Goal: Entertainment & Leisure: Browse casually

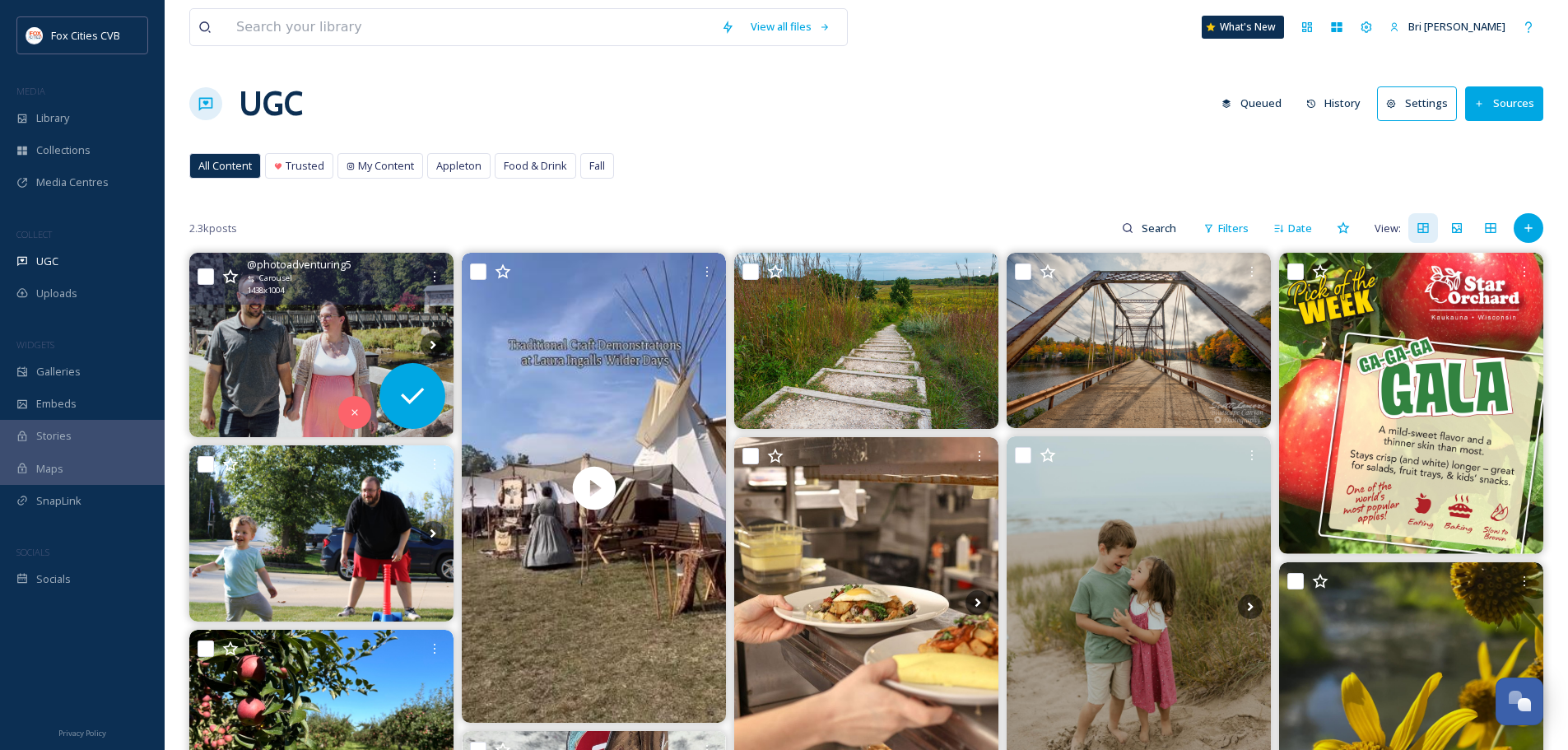
click at [282, 312] on img at bounding box center [321, 345] width 264 height 185
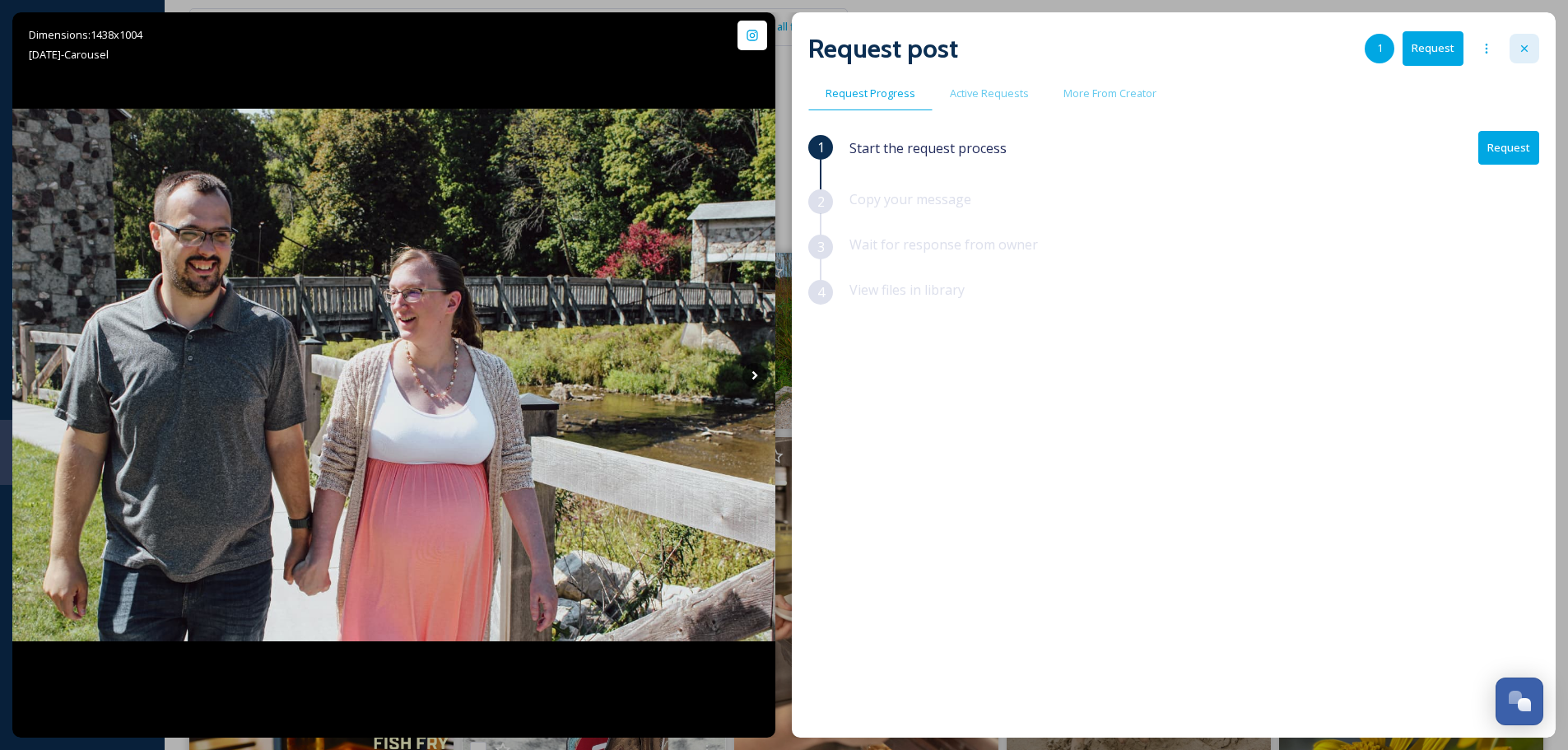
click at [1528, 40] on div at bounding box center [1524, 49] width 30 height 30
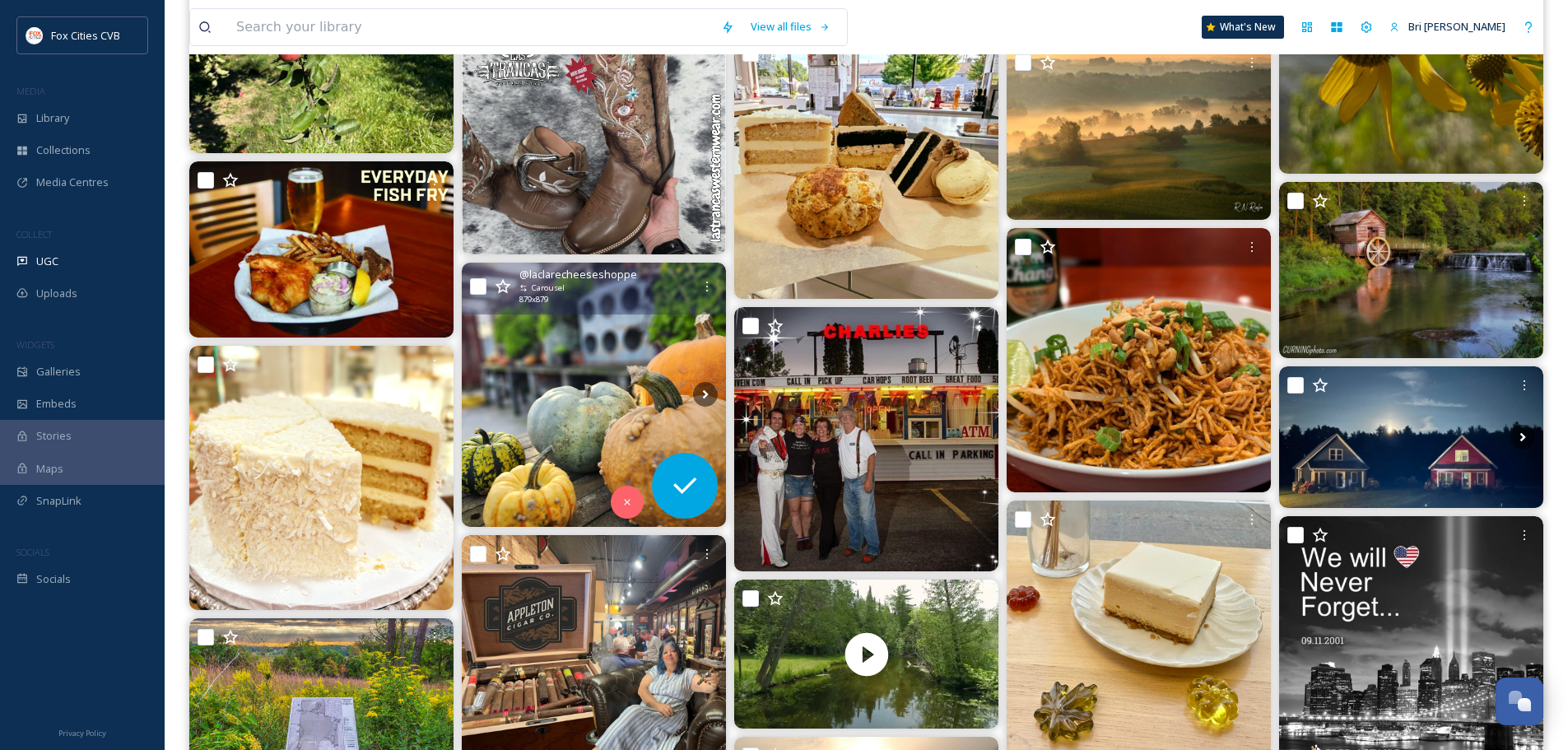
scroll to position [824, 0]
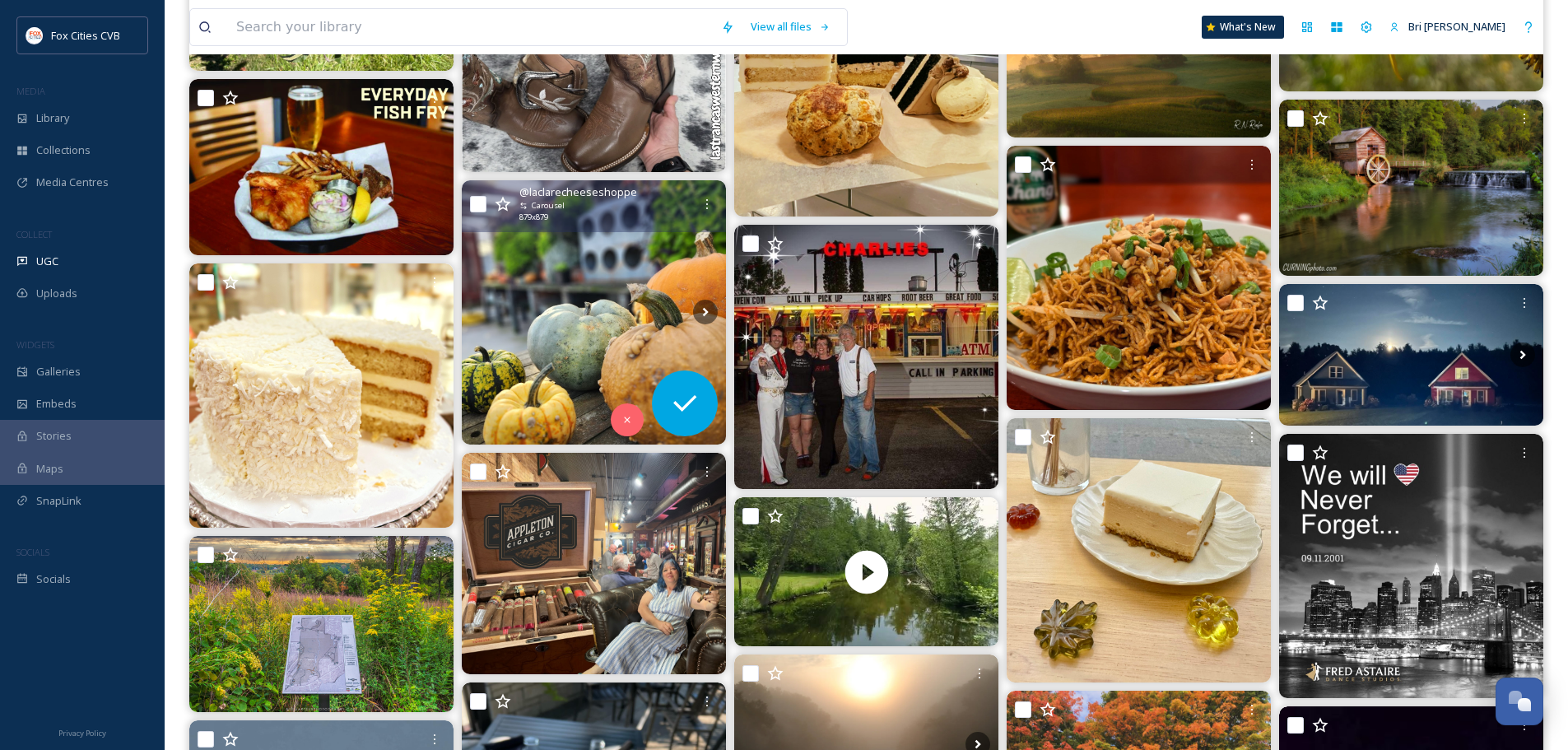
click at [576, 313] on img at bounding box center [593, 312] width 264 height 264
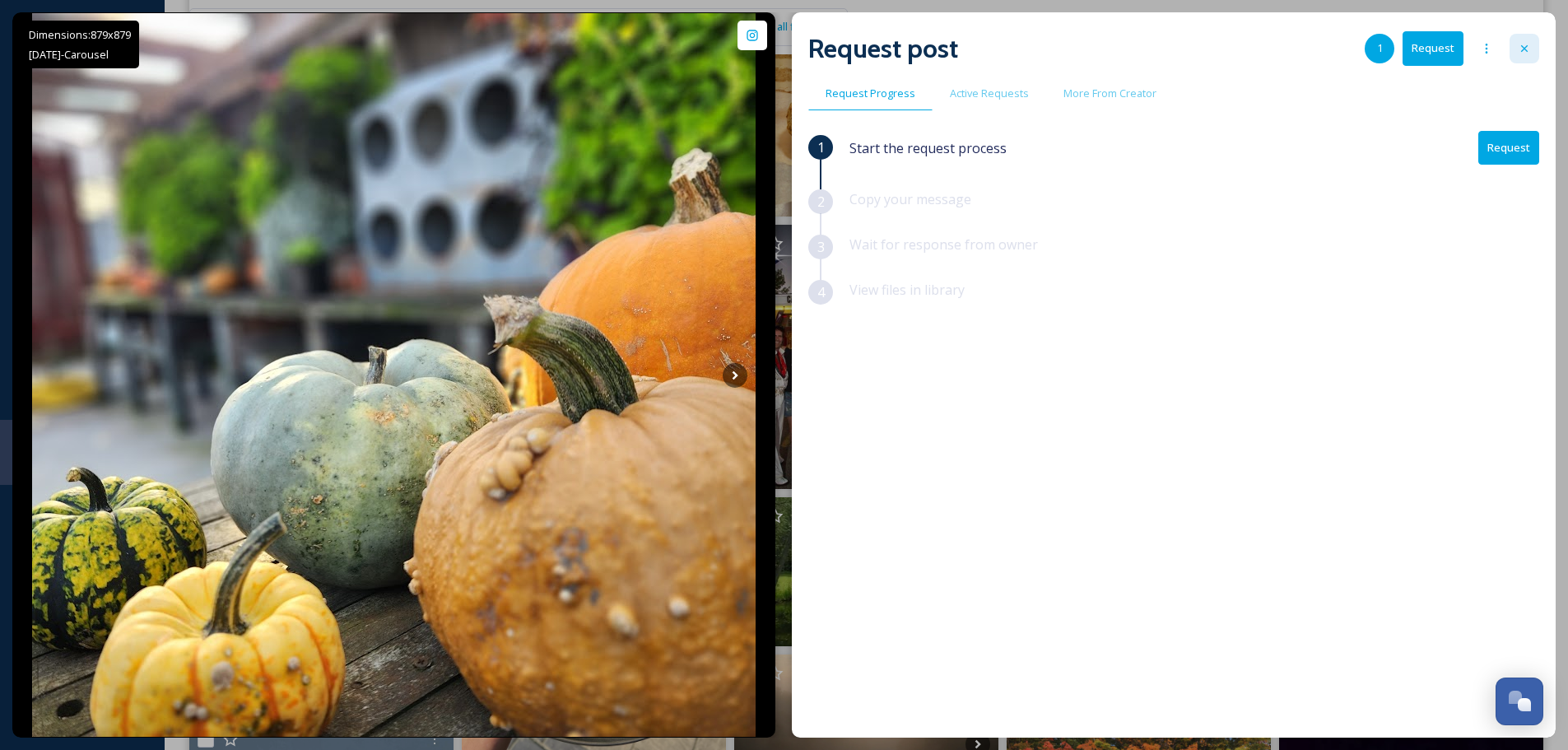
click at [1520, 46] on icon at bounding box center [1524, 49] width 13 height 13
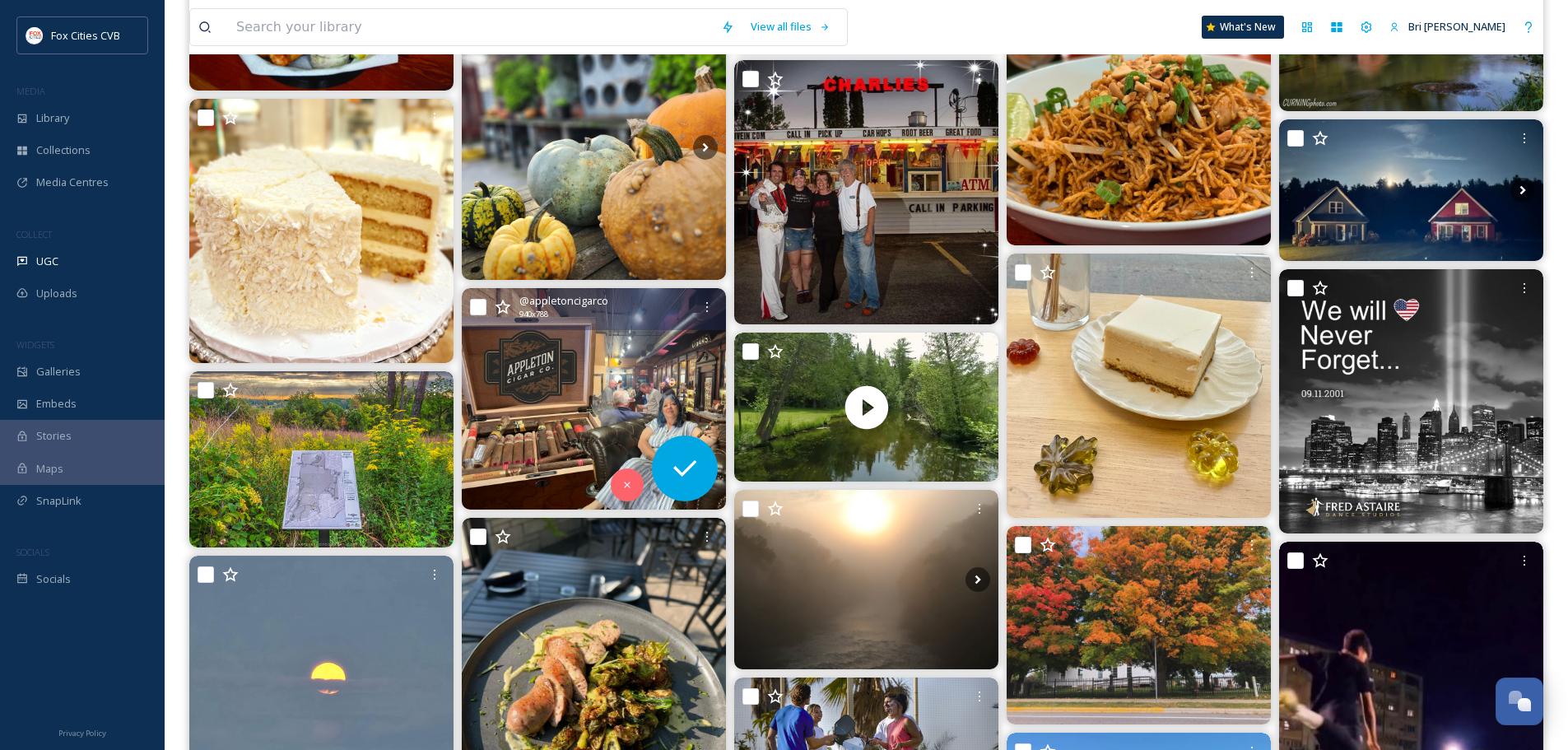
scroll to position [1071, 0]
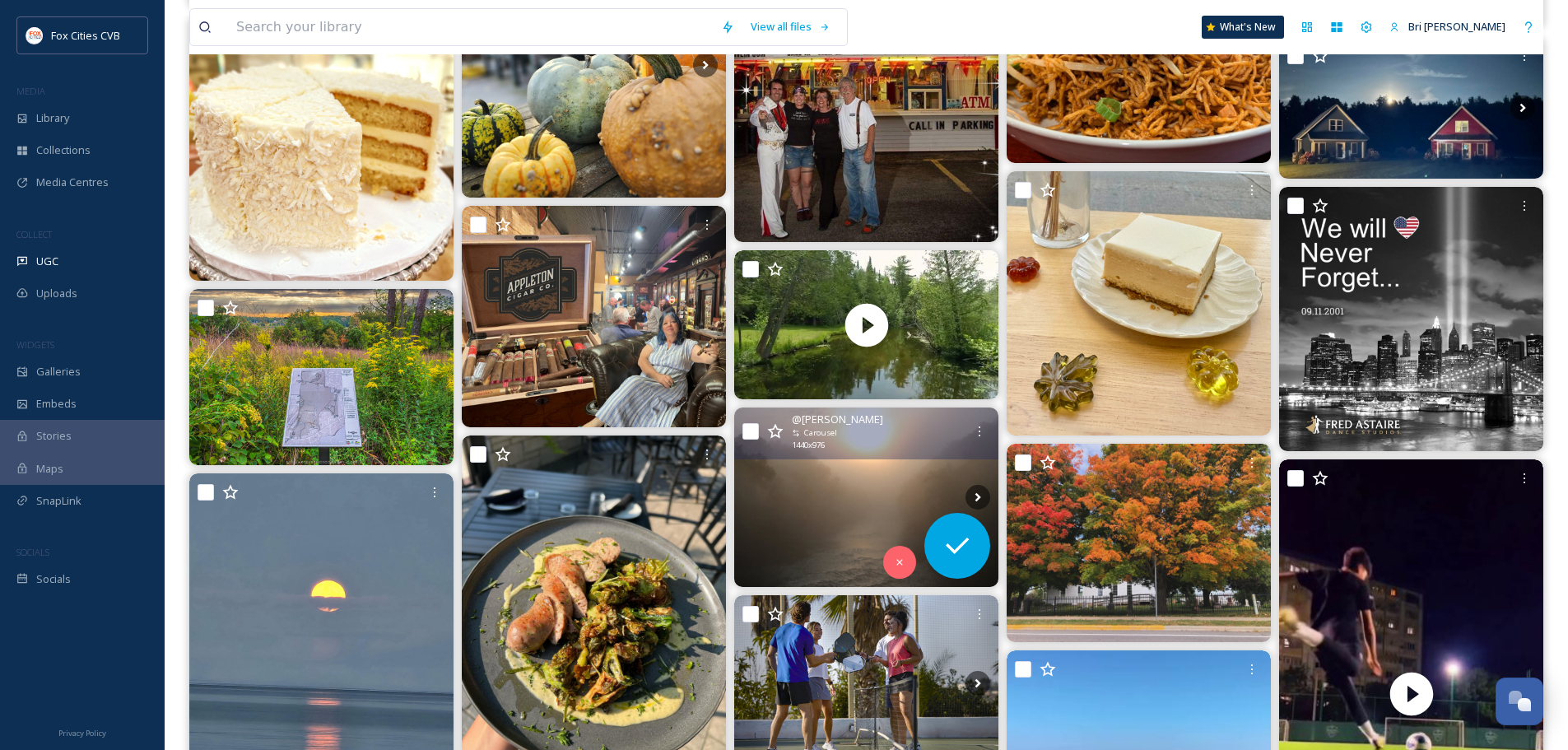
click at [809, 452] on div "@ tina_ecker_photography Carousel 1440 x 976" at bounding box center [865, 434] width 264 height 52
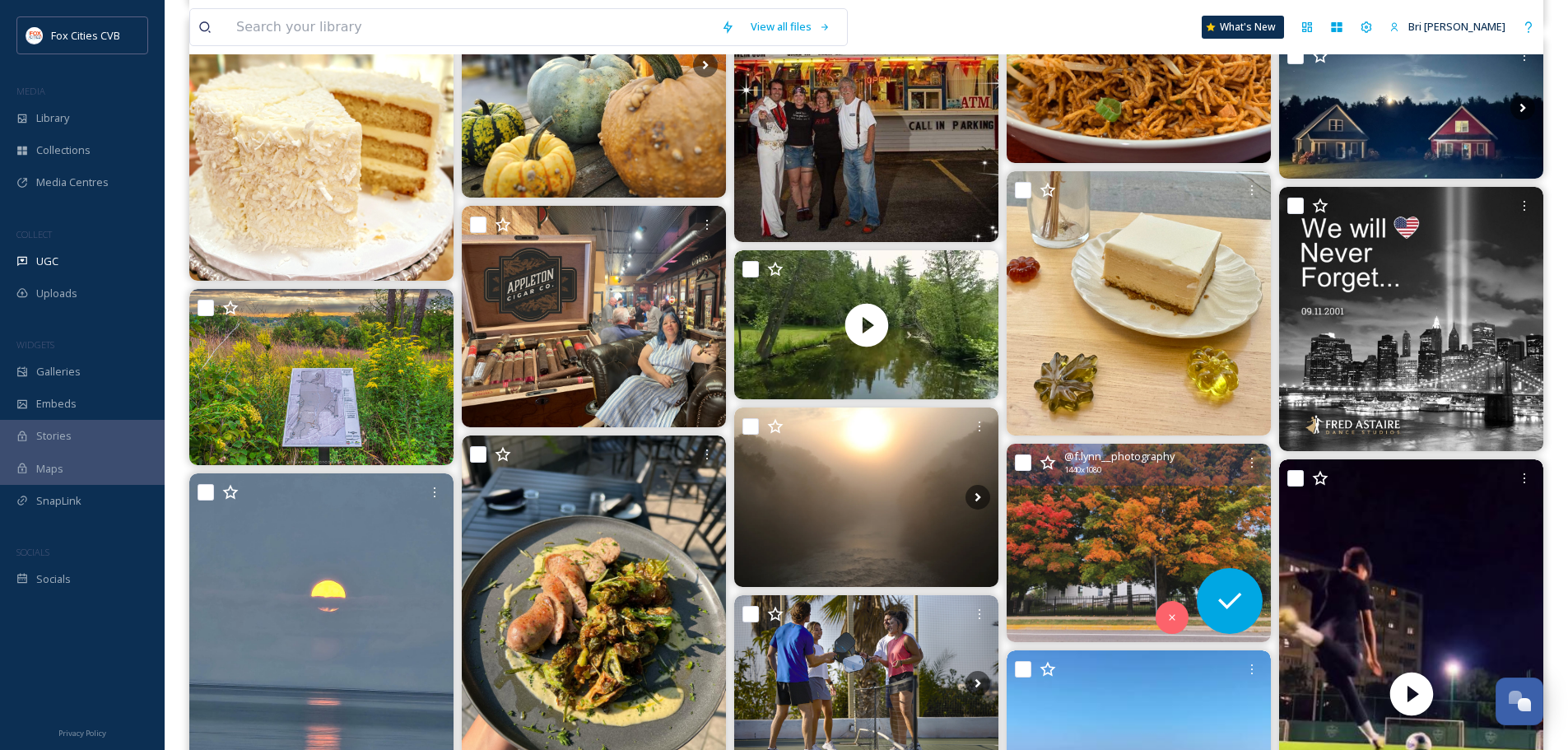
click at [1146, 504] on img at bounding box center [1138, 543] width 264 height 199
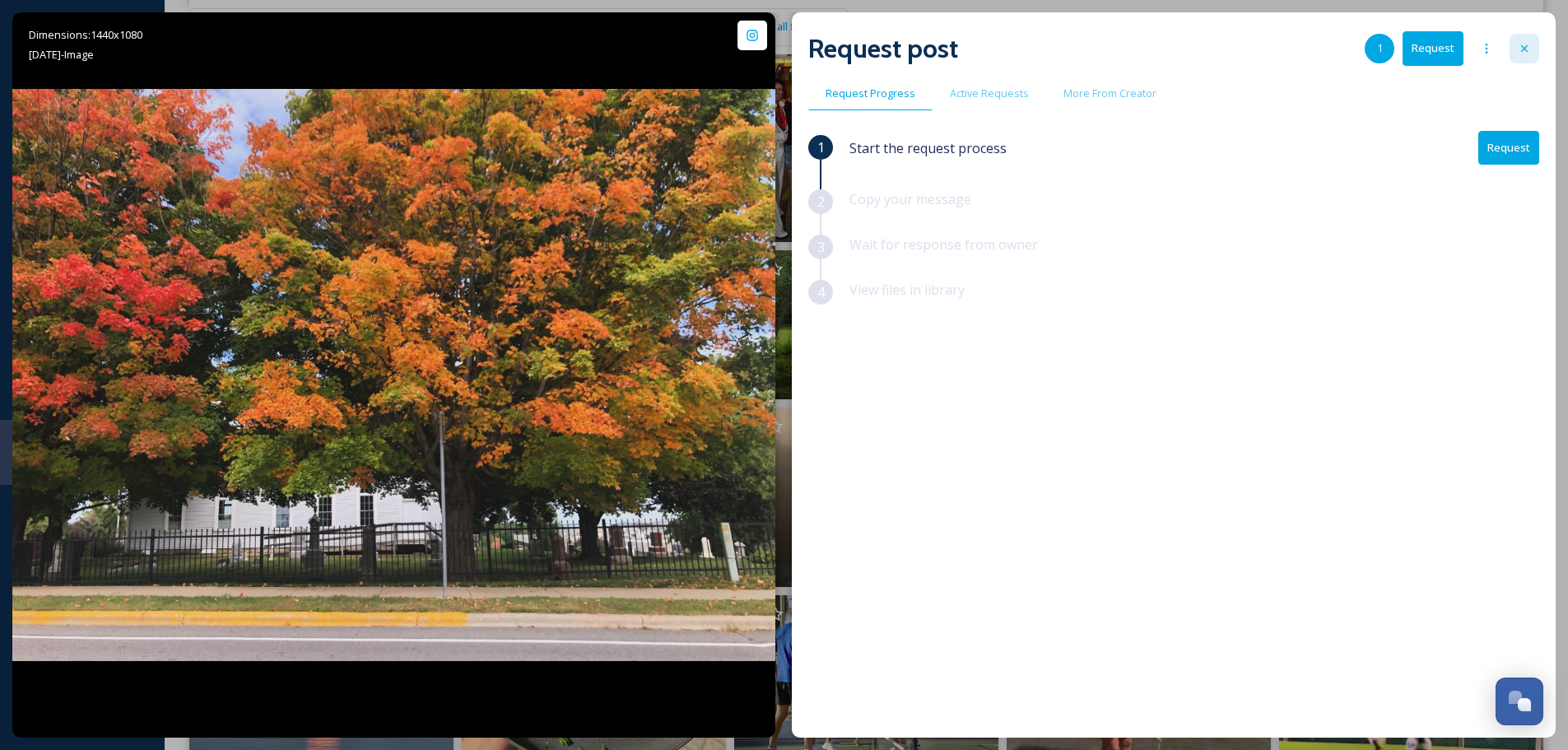
click at [1533, 46] on div at bounding box center [1524, 49] width 30 height 30
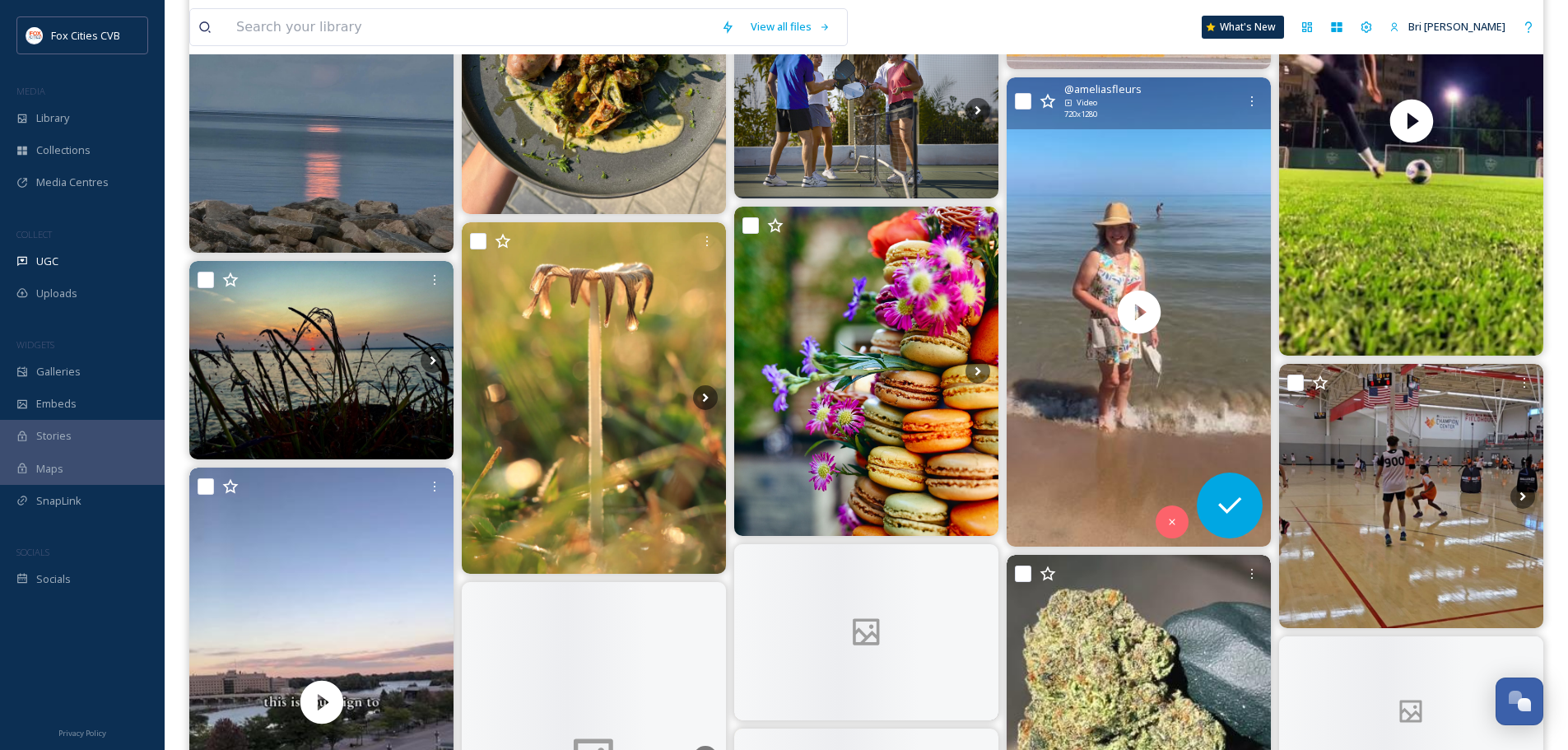
scroll to position [1647, 0]
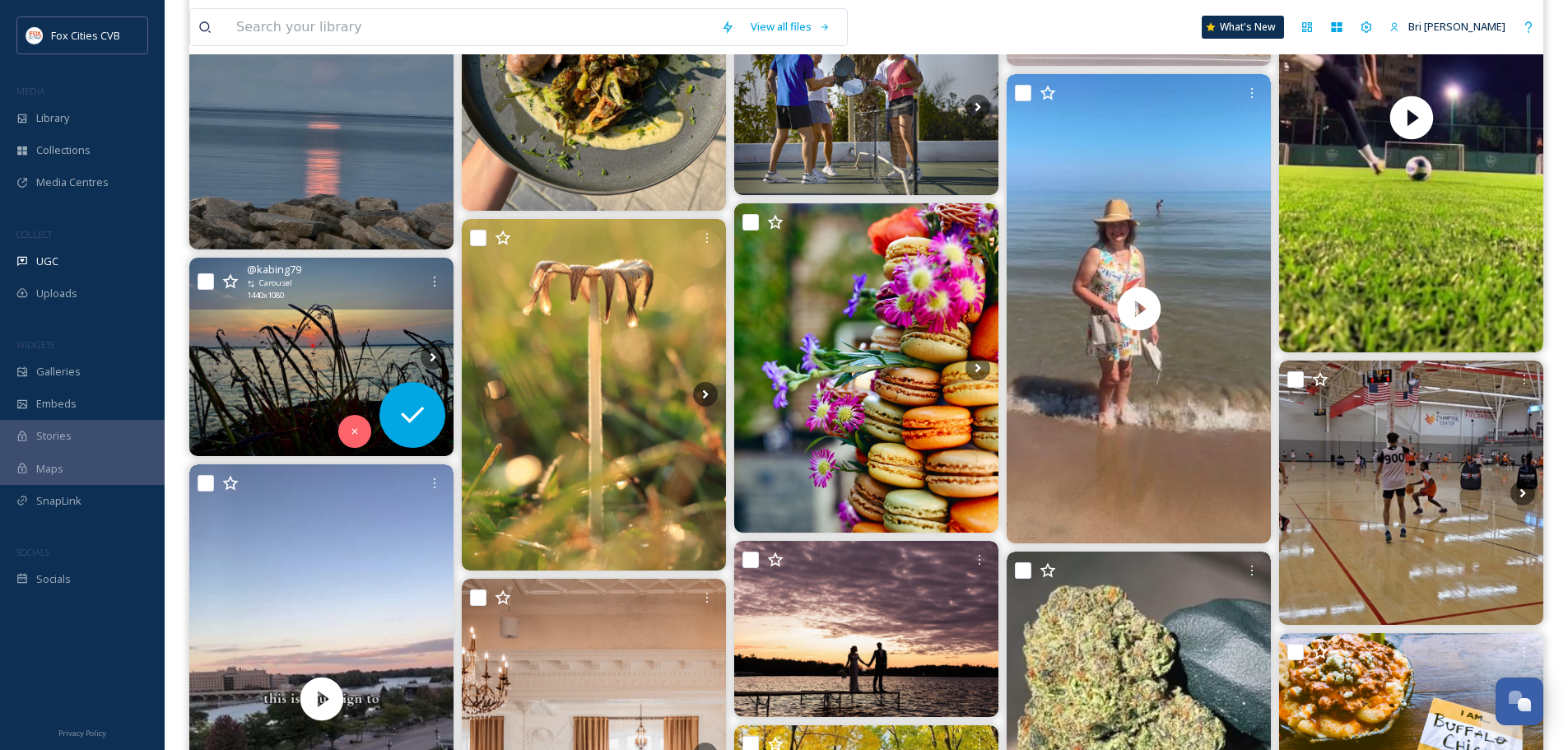
click at [353, 364] on img at bounding box center [321, 356] width 264 height 199
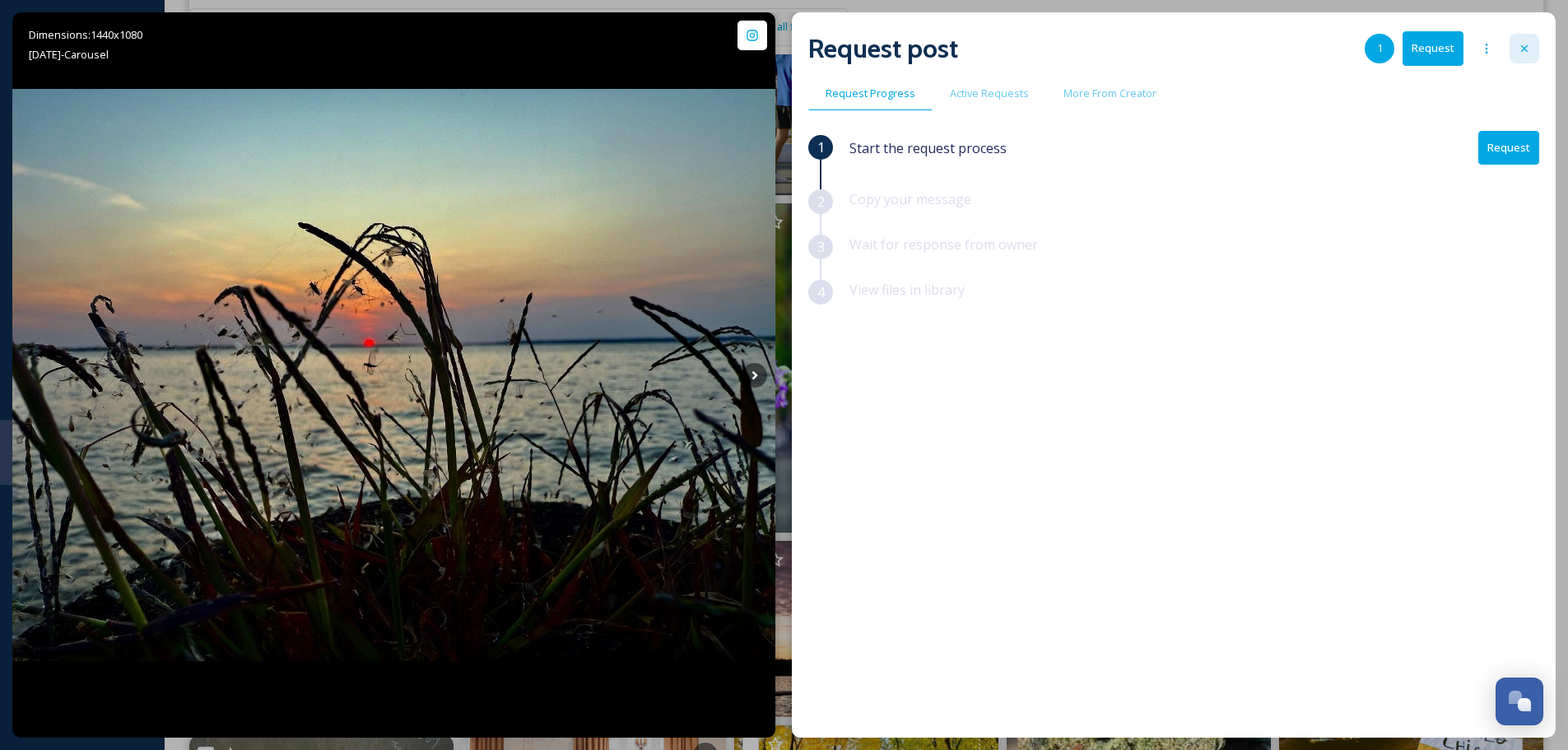
click at [1522, 46] on icon at bounding box center [1524, 49] width 13 height 13
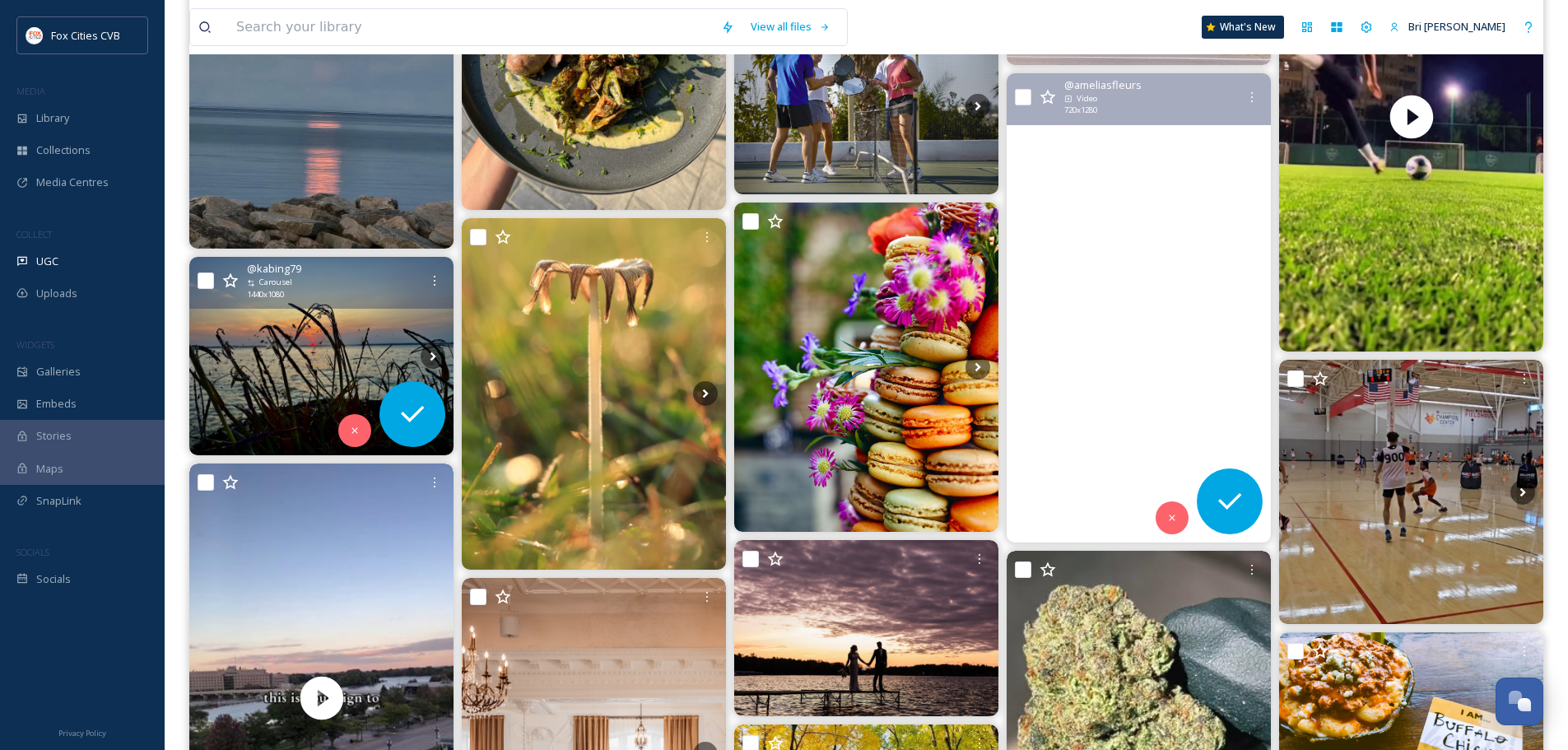
scroll to position [1812, 0]
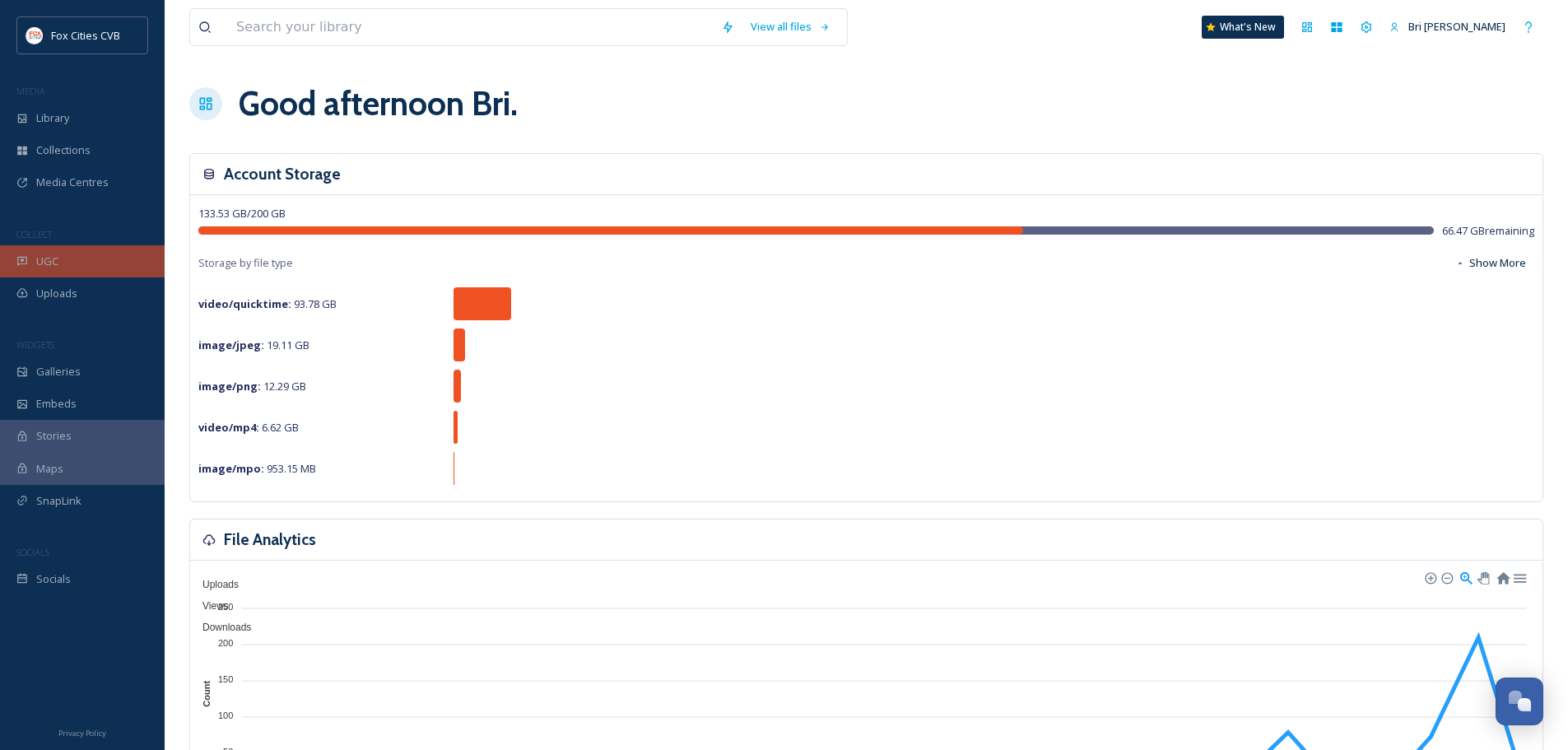
click at [81, 255] on div "UGC" at bounding box center [82, 261] width 165 height 32
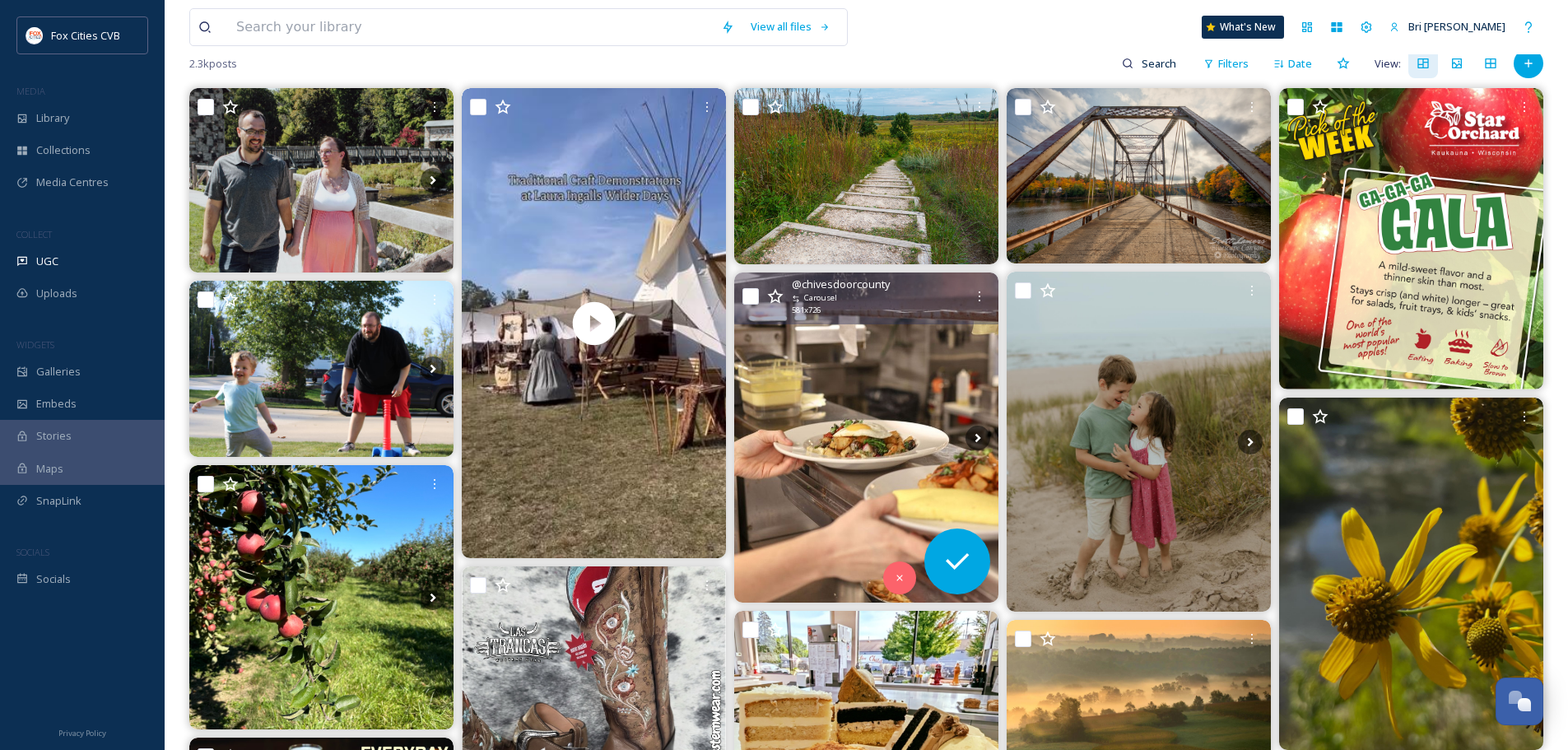
scroll to position [247, 0]
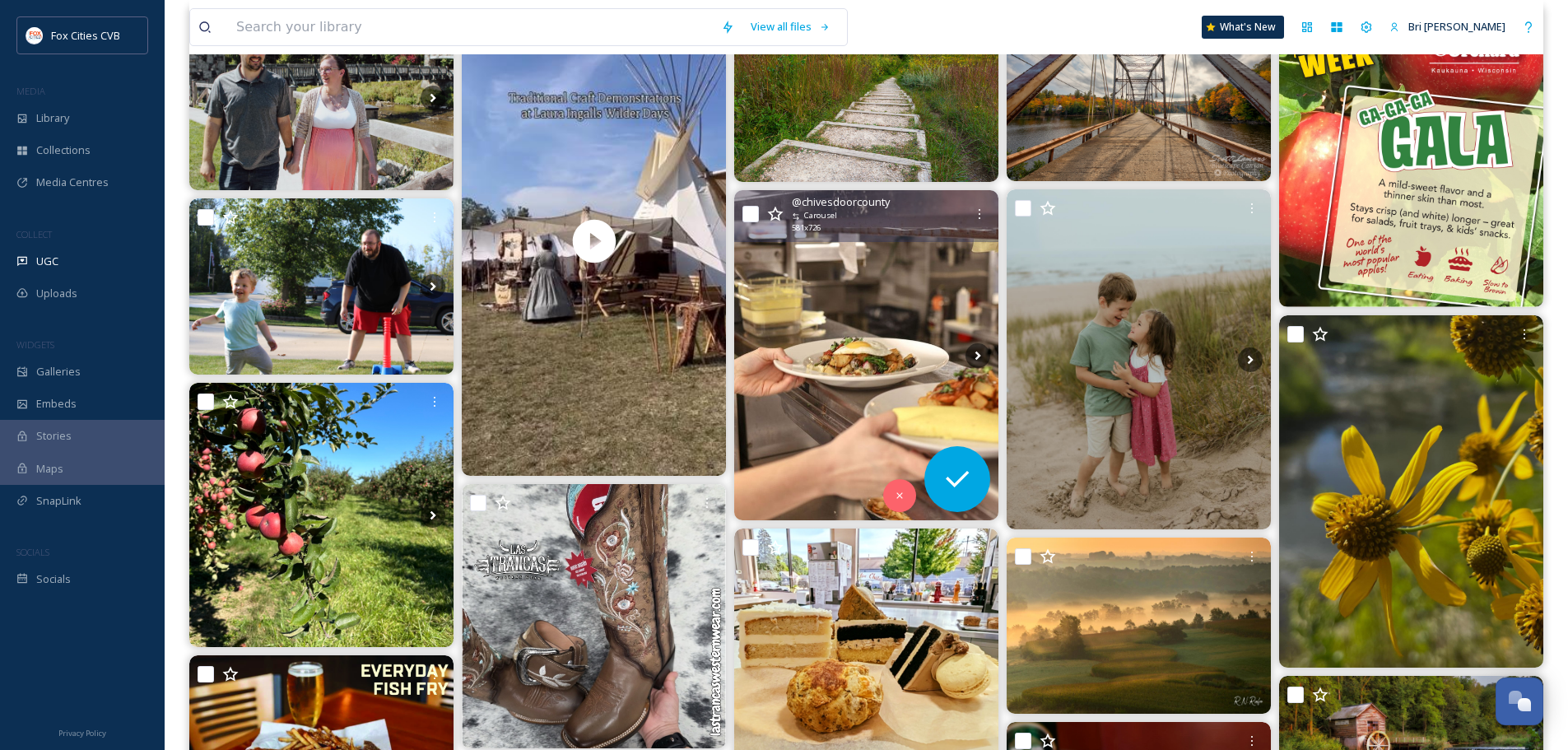
click at [921, 277] on img at bounding box center [865, 355] width 264 height 330
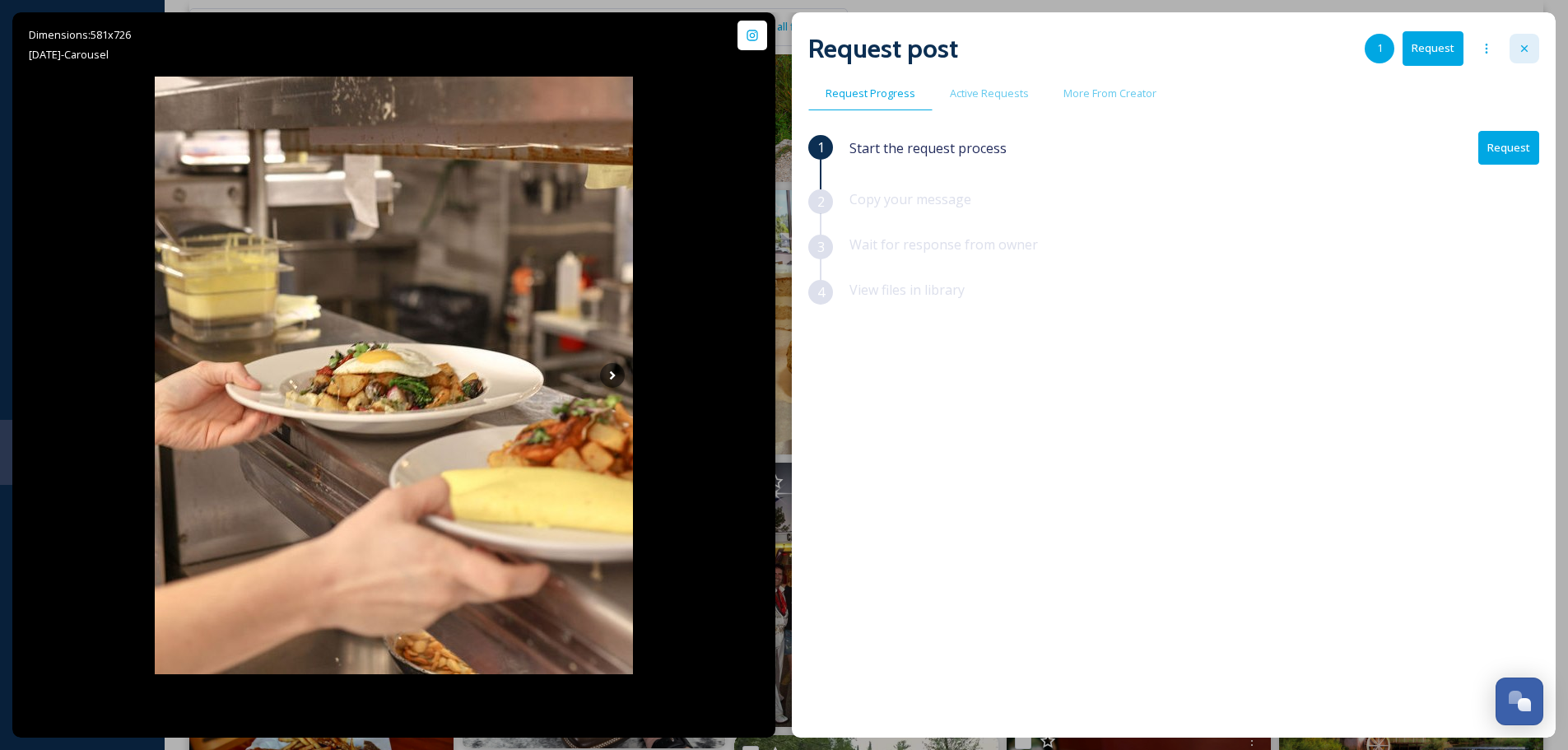
click at [1527, 46] on icon at bounding box center [1523, 49] width 7 height 7
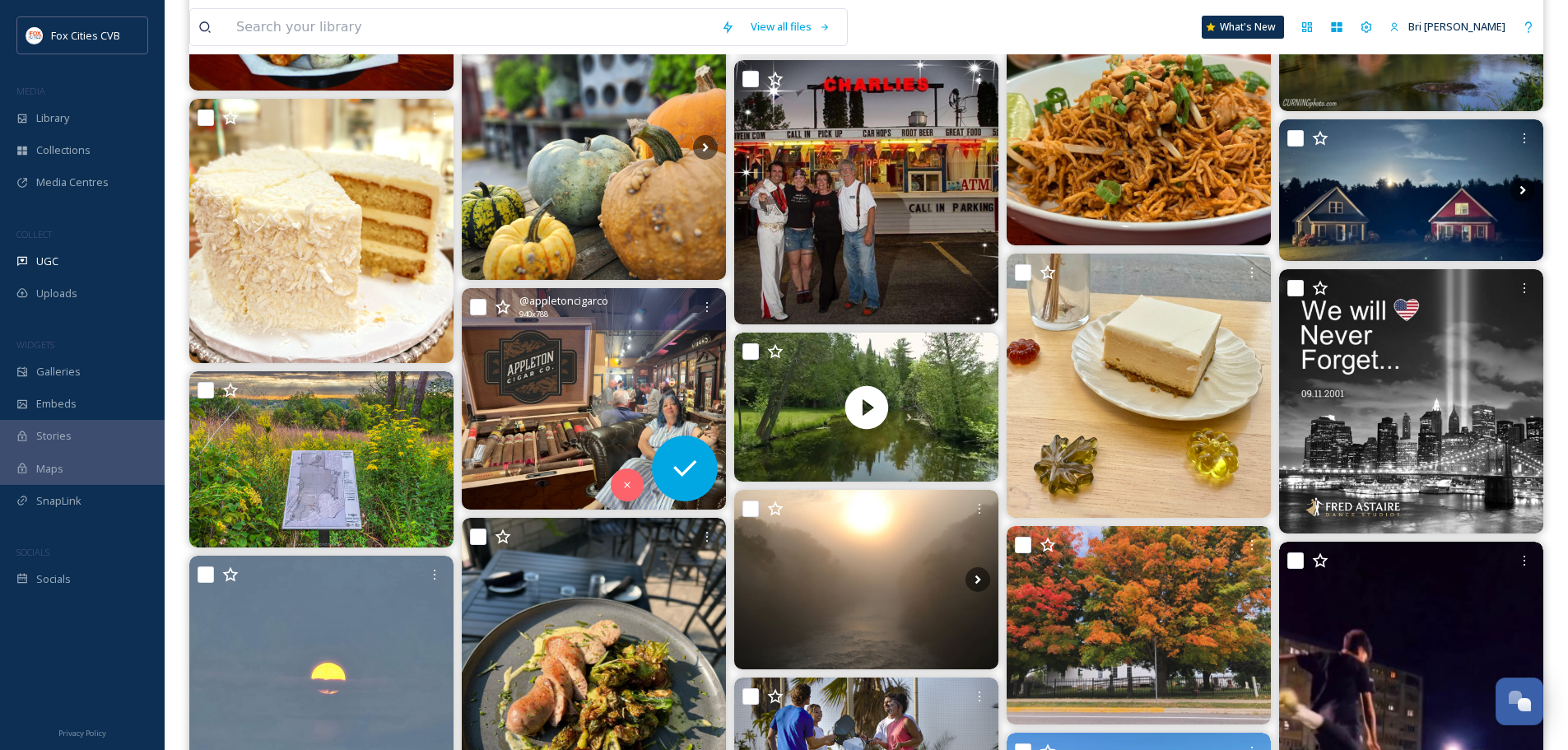
scroll to position [1071, 0]
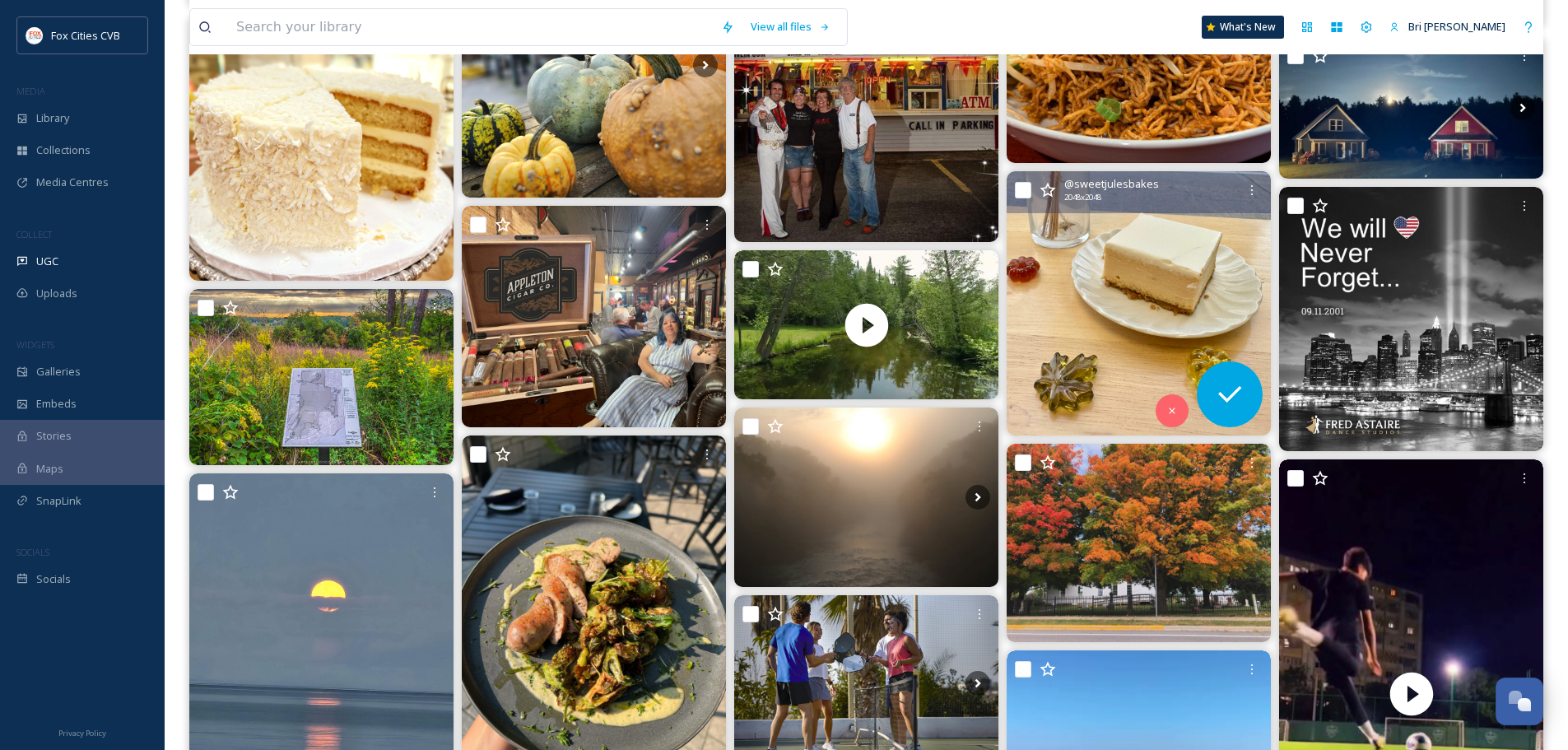
click at [1140, 281] on img at bounding box center [1138, 303] width 264 height 264
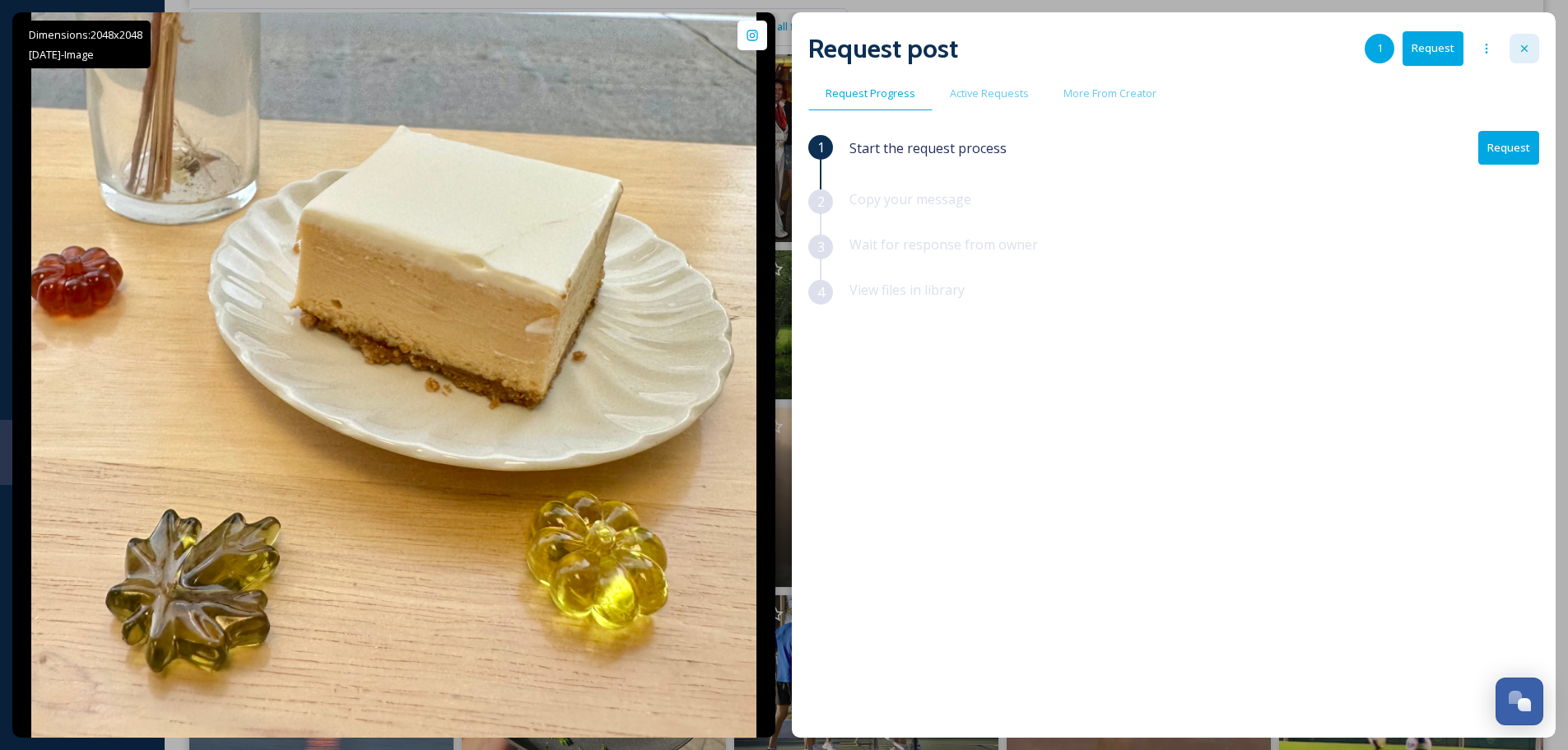
click at [1520, 50] on icon at bounding box center [1524, 49] width 13 height 13
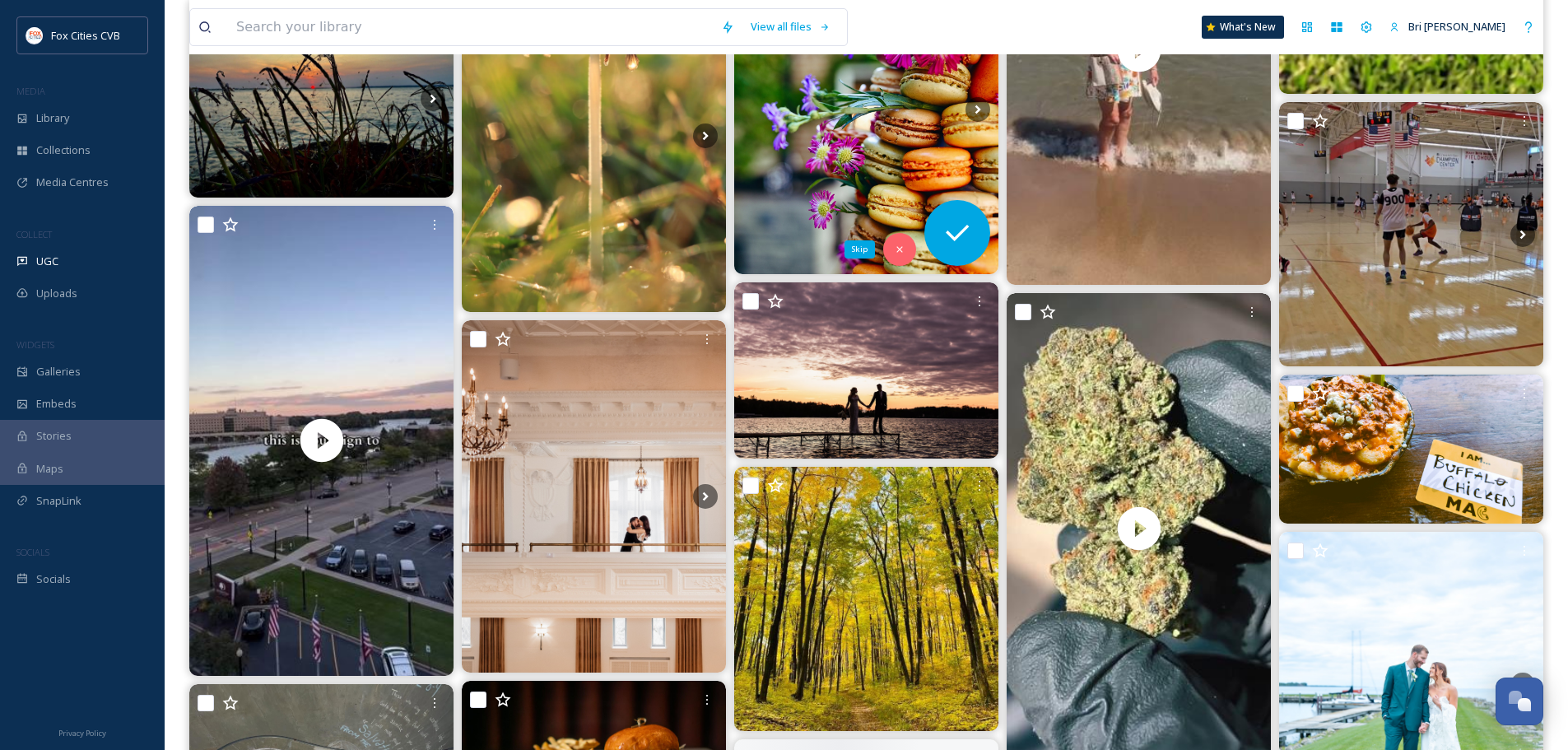
scroll to position [1977, 0]
